Goal: Check status: Check status

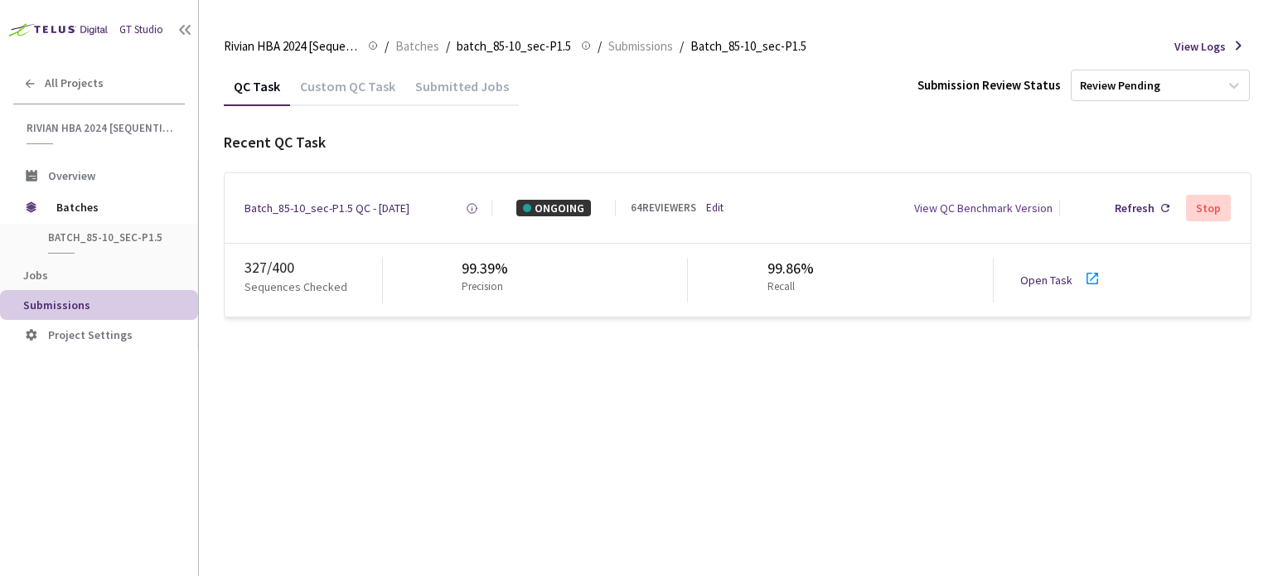
click at [1083, 277] on icon at bounding box center [1092, 278] width 20 height 20
click at [388, 210] on div "Batch_85-10_sec-P1.5 QC - [DATE]" at bounding box center [326, 208] width 165 height 17
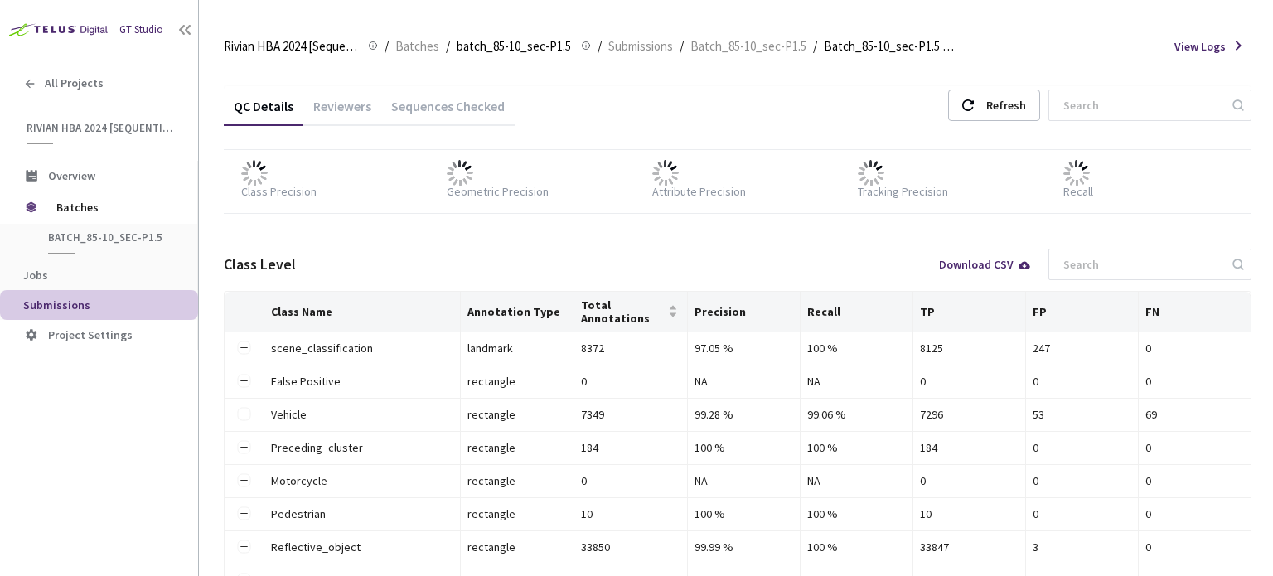
click at [369, 109] on div "Reviewers" at bounding box center [342, 112] width 78 height 28
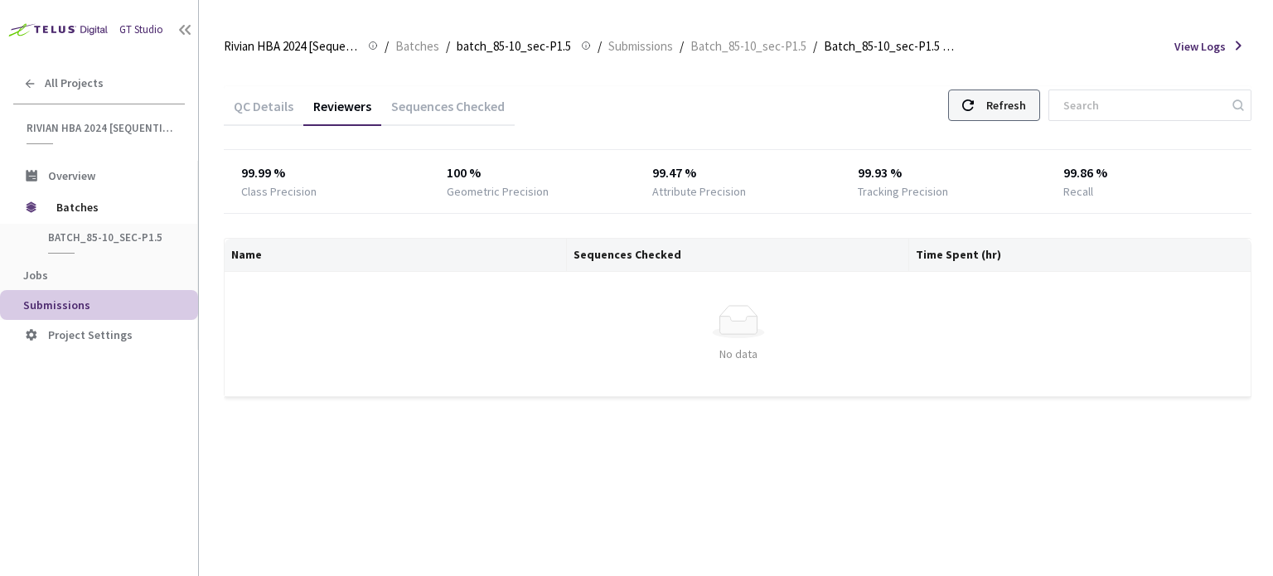
click at [1013, 109] on div "Refresh" at bounding box center [1006, 105] width 40 height 30
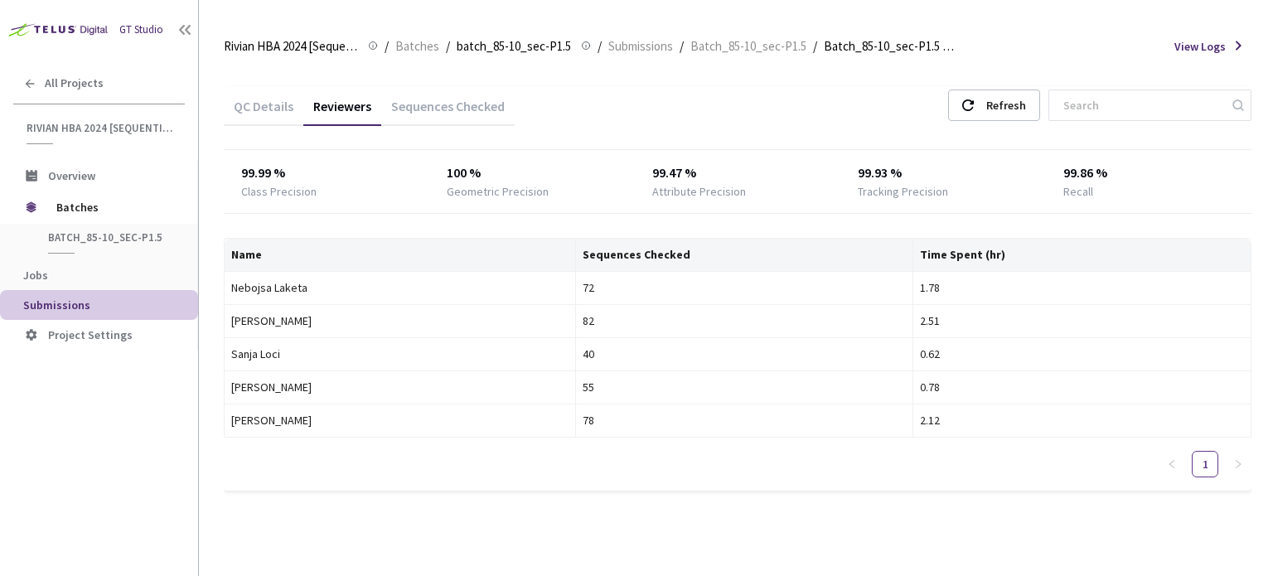
click at [277, 99] on div "QC Details" at bounding box center [264, 112] width 80 height 28
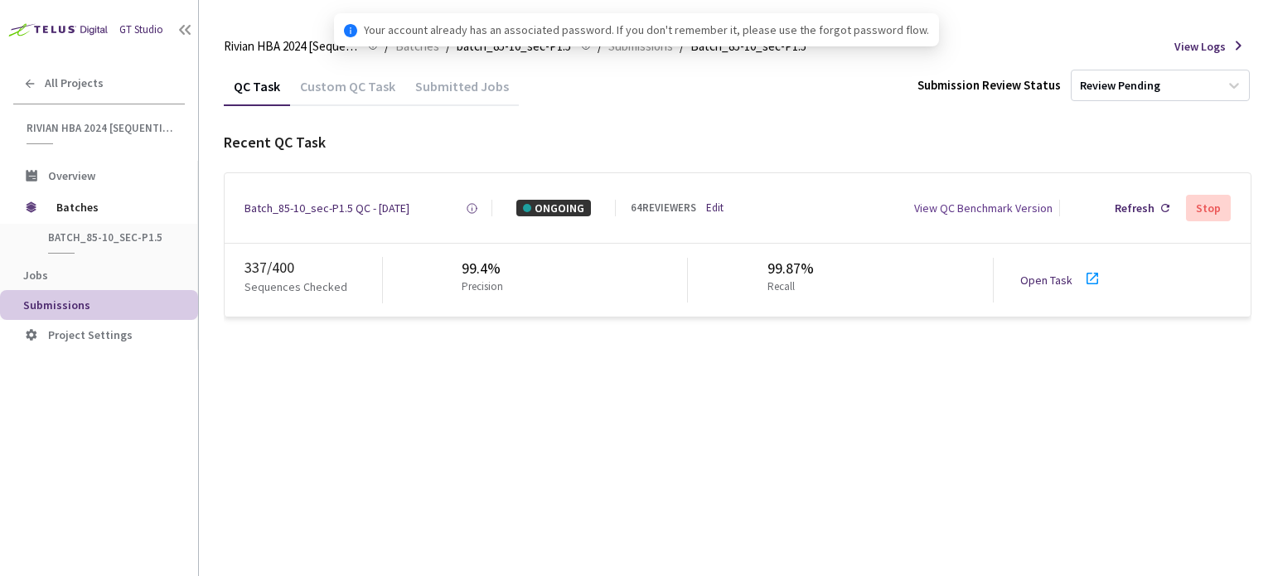
click at [1085, 284] on icon at bounding box center [1092, 278] width 20 height 20
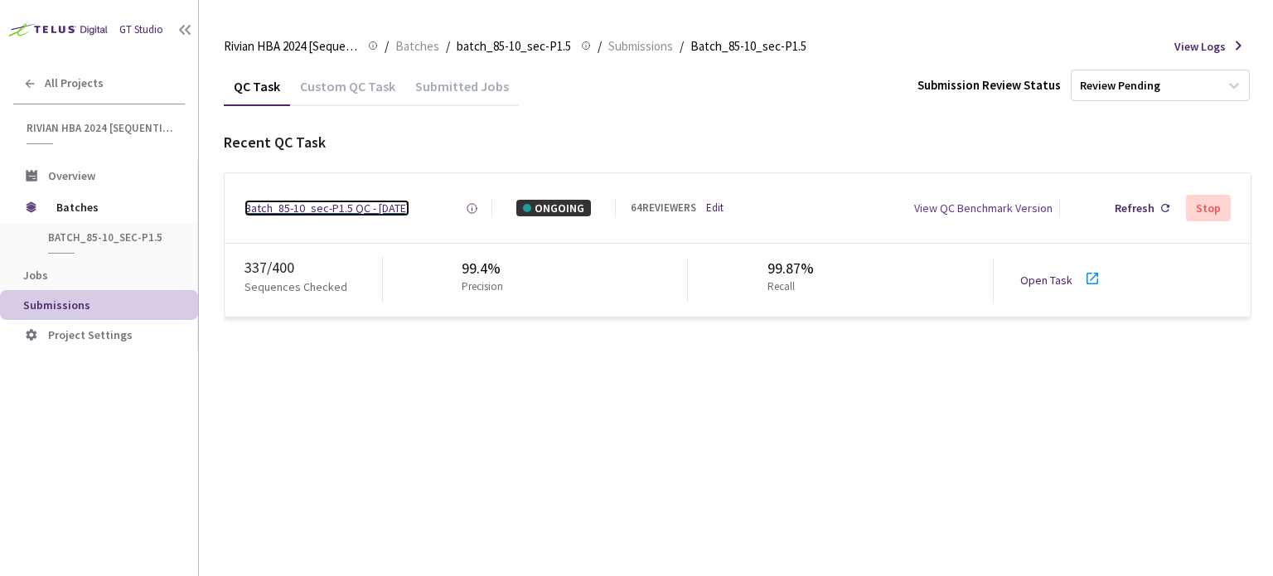
click at [315, 206] on div "Batch_85-10_sec-P1.5 QC - [DATE]" at bounding box center [326, 208] width 165 height 17
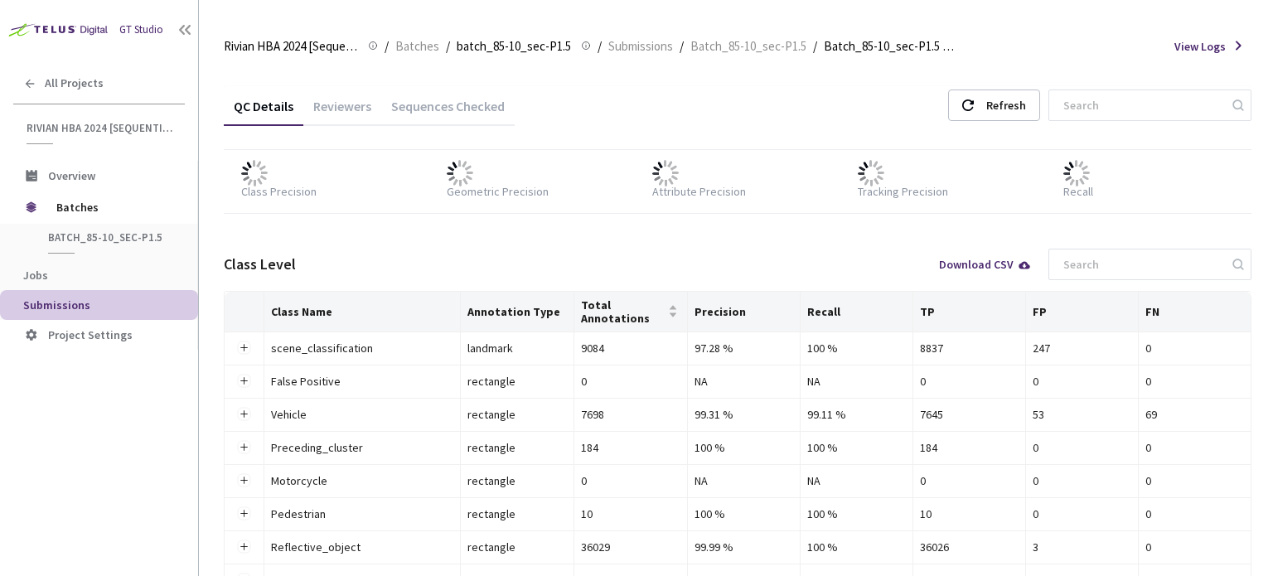
click at [354, 104] on div "Reviewers" at bounding box center [342, 112] width 78 height 28
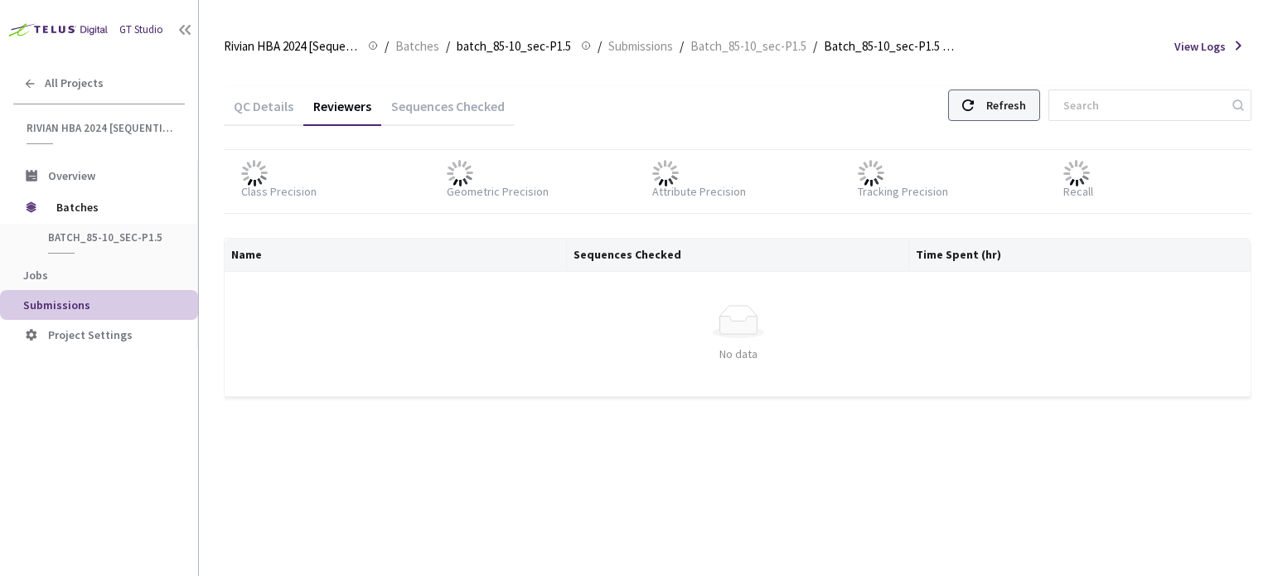
click at [1016, 100] on div "Refresh" at bounding box center [1006, 105] width 40 height 30
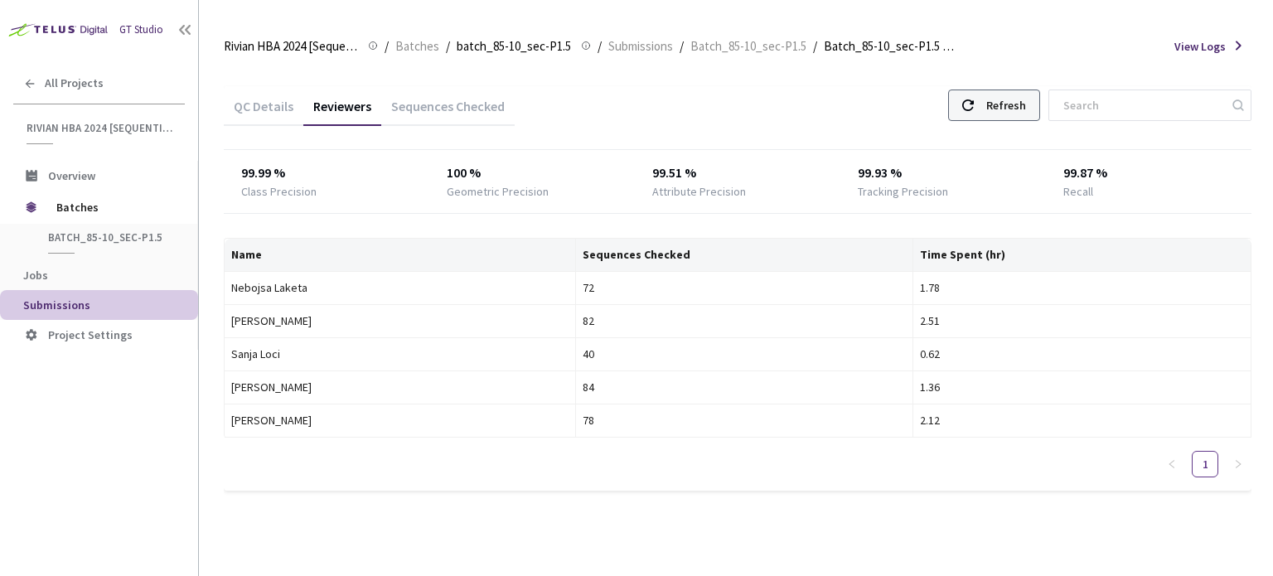
click at [1017, 112] on div "Refresh" at bounding box center [1006, 105] width 40 height 30
click at [1023, 109] on div "Refresh" at bounding box center [1006, 105] width 40 height 30
click at [1008, 118] on div "Refresh" at bounding box center [1006, 105] width 40 height 30
click at [1008, 109] on div "Refresh" at bounding box center [1006, 105] width 40 height 30
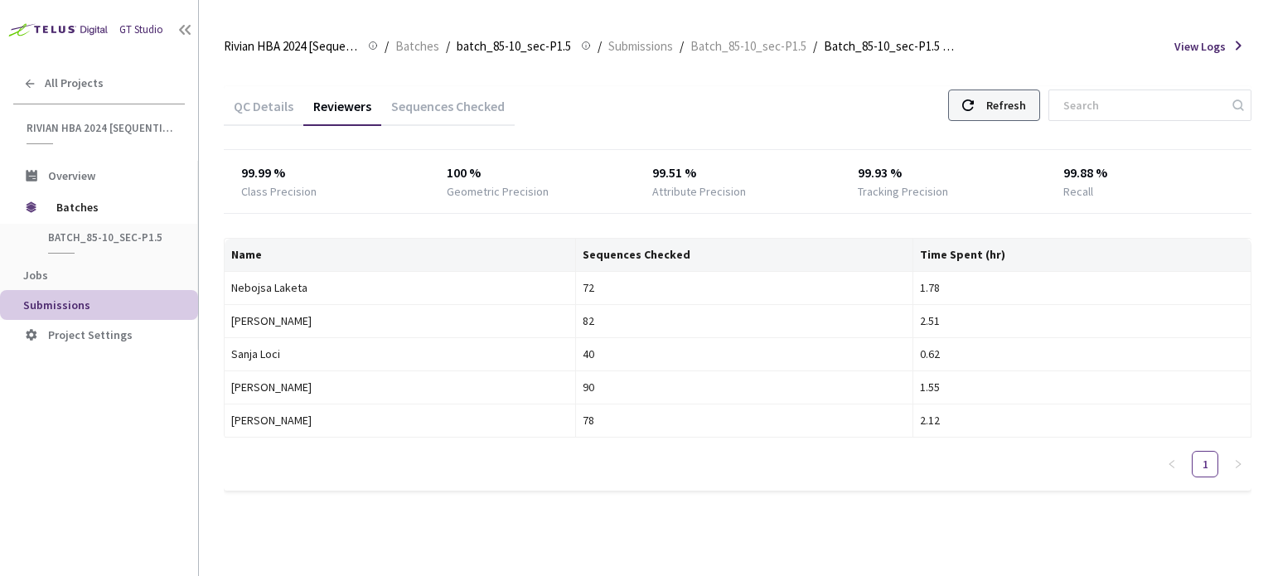
click at [999, 105] on div "Refresh" at bounding box center [994, 104] width 92 height 31
click at [1013, 102] on div "Refresh" at bounding box center [1006, 105] width 40 height 30
